Goal: Register for event/course

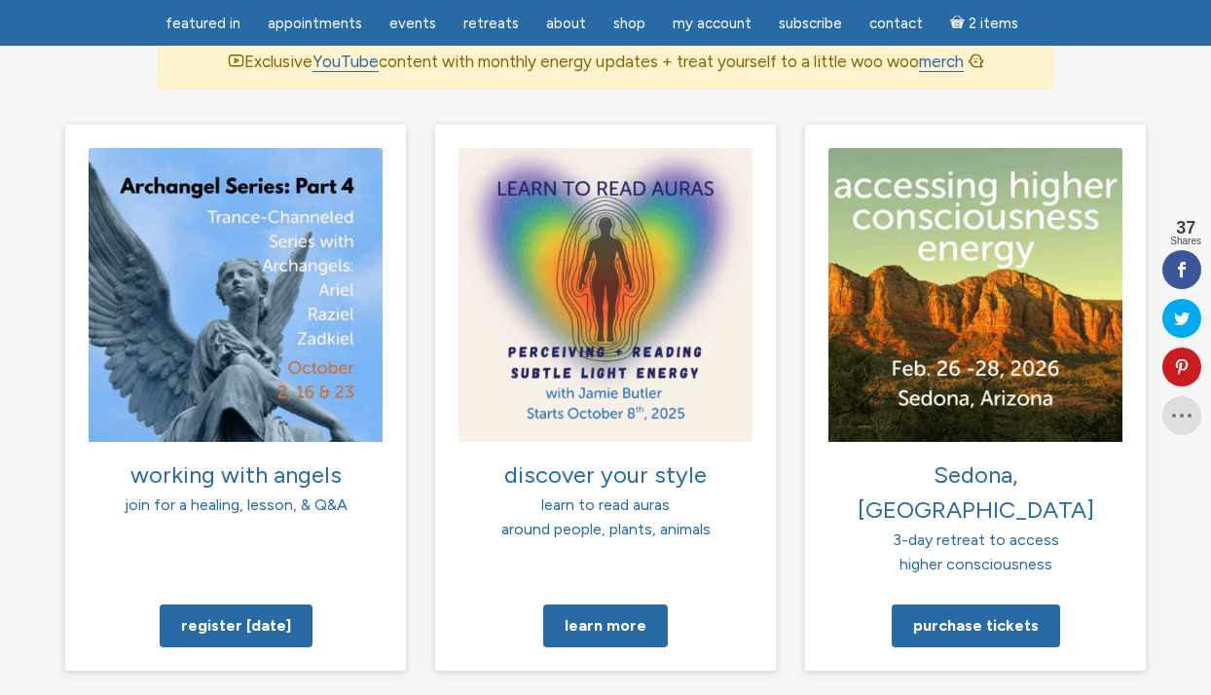
scroll to position [1356, 0]
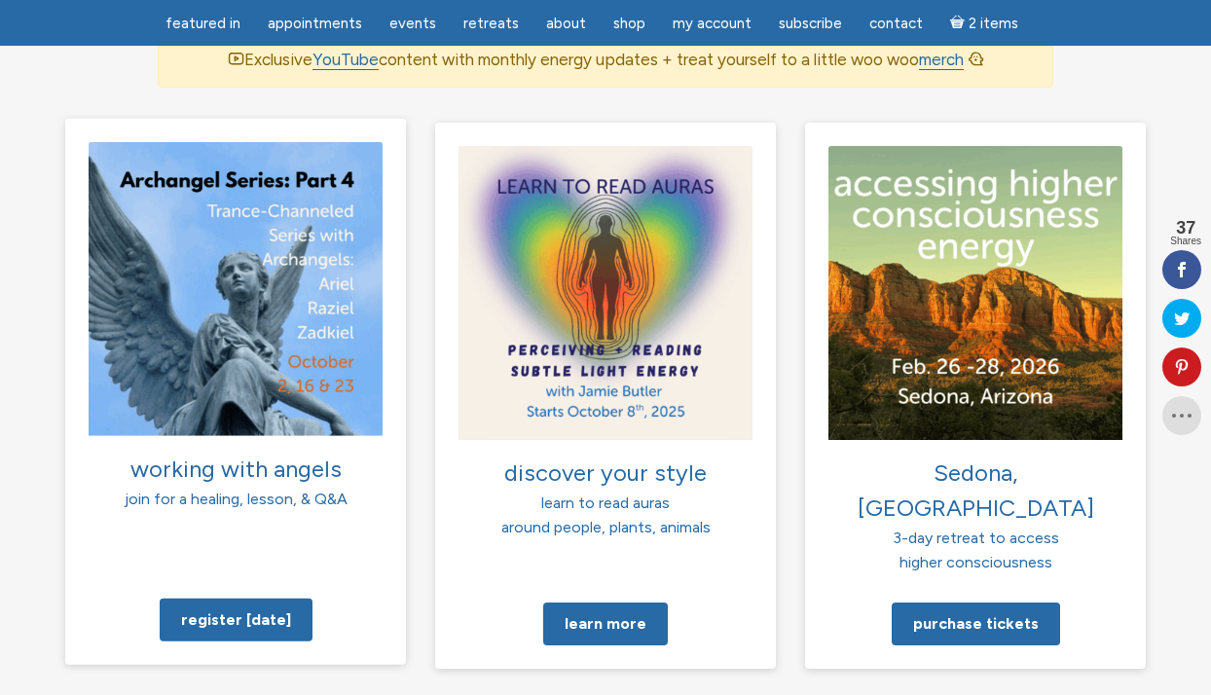
click at [254, 463] on span "working with angels" at bounding box center [235, 467] width 211 height 28
click at [259, 598] on link "Register today" at bounding box center [236, 619] width 153 height 43
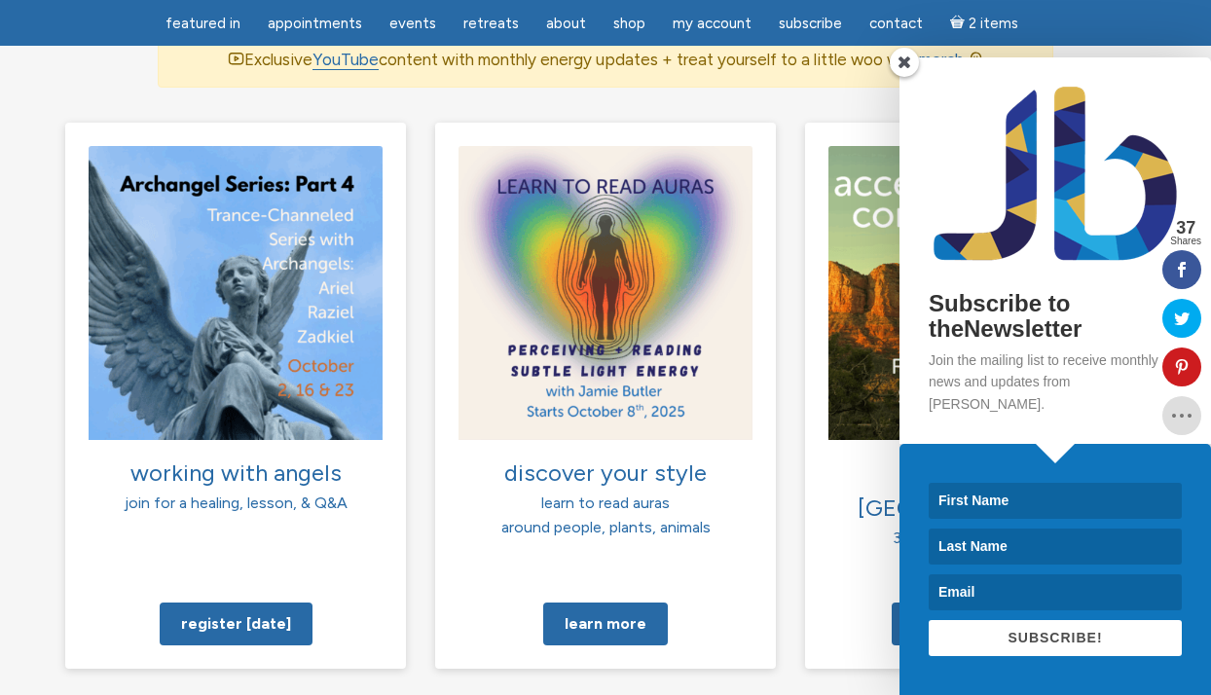
click at [899, 77] on span at bounding box center [903, 62] width 29 height 29
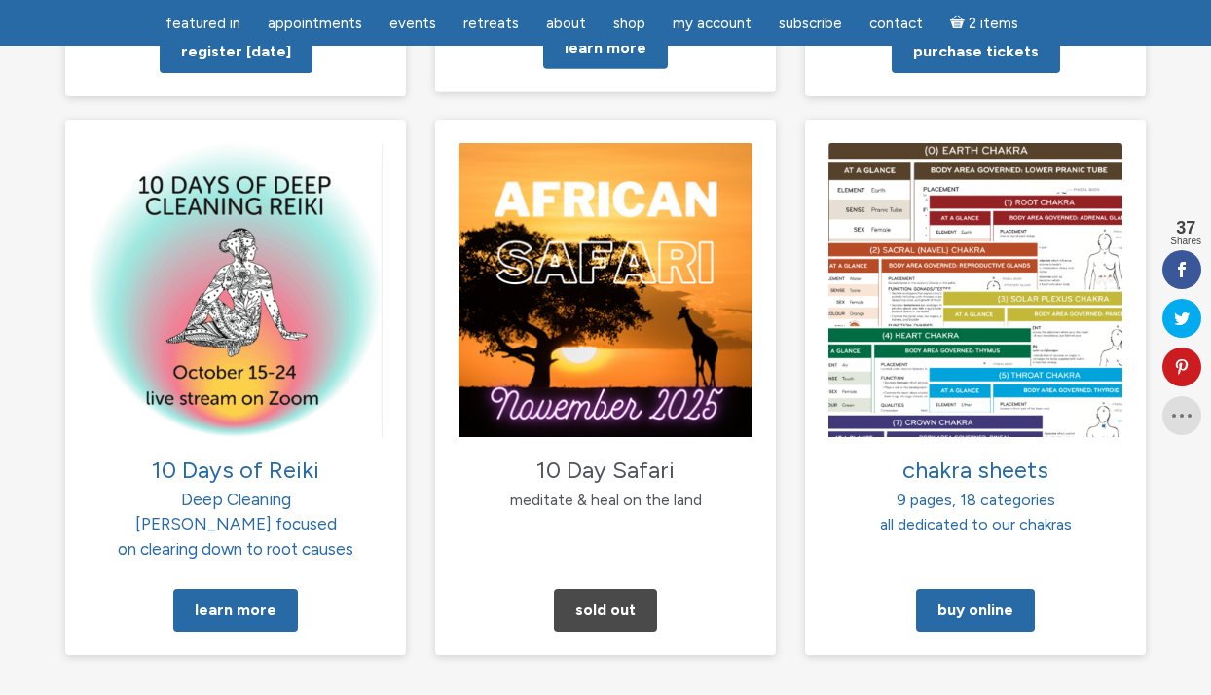
scroll to position [1929, 0]
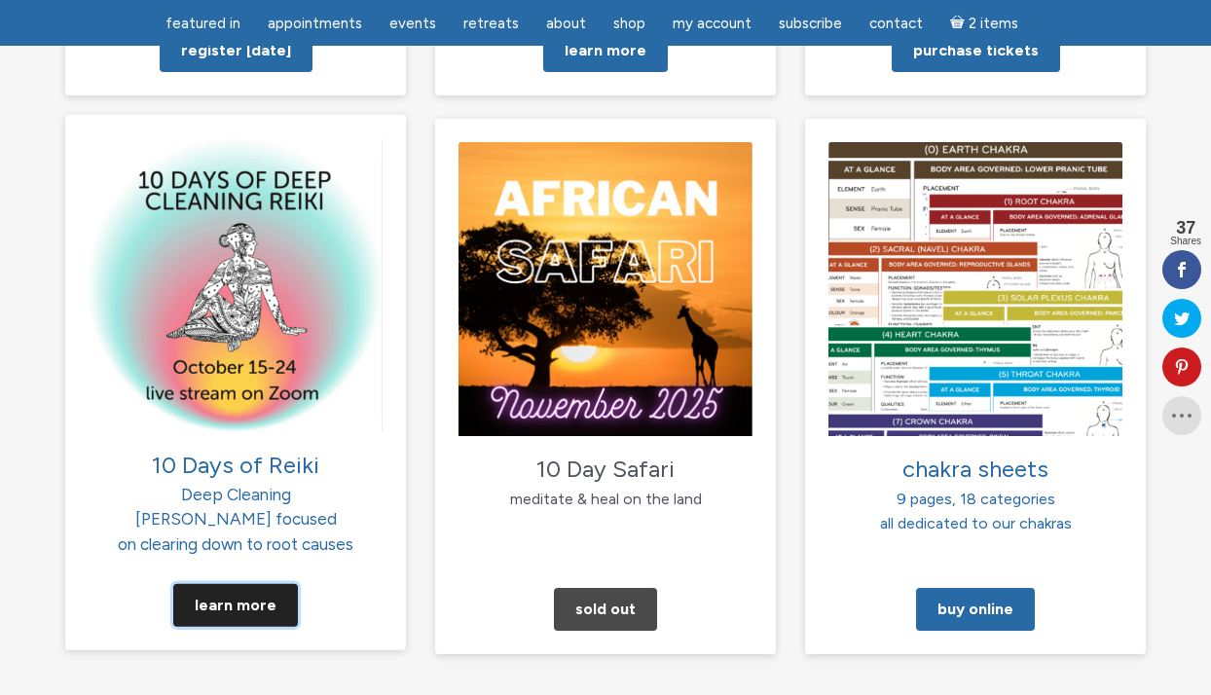
click at [228, 584] on link "Learn More" at bounding box center [235, 605] width 125 height 43
